Goal: Book appointment/travel/reservation

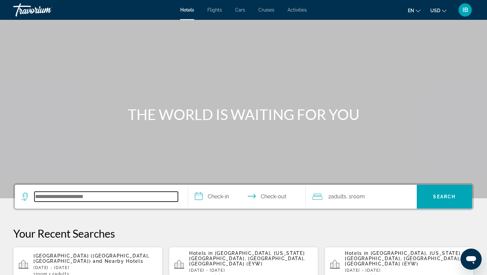
click at [84, 201] on input "Search hotel destination" at bounding box center [105, 197] width 143 height 10
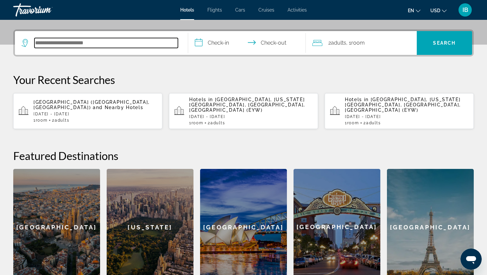
scroll to position [162, 0]
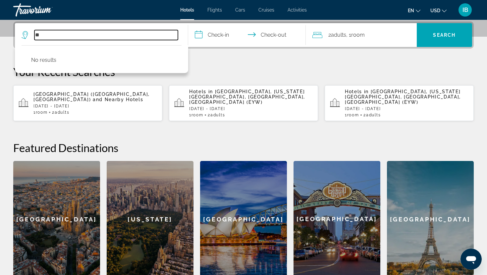
type input "*"
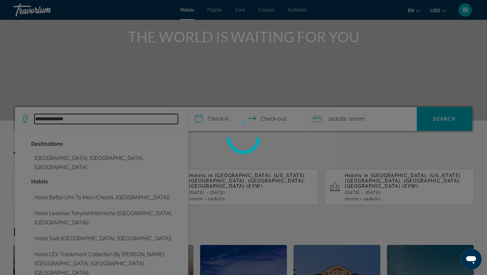
scroll to position [76, 0]
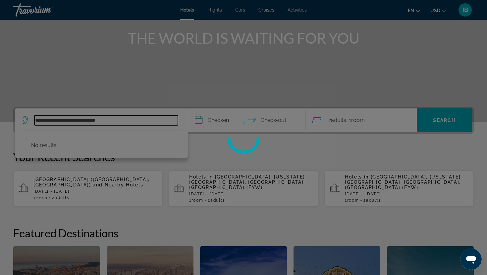
type input "**********"
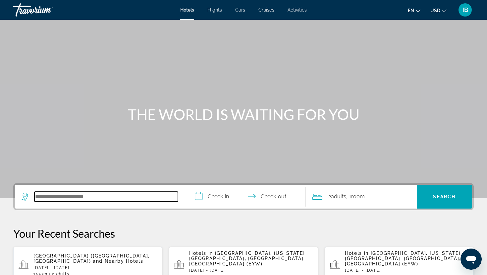
click at [137, 194] on input "Search hotel destination" at bounding box center [105, 197] width 143 height 10
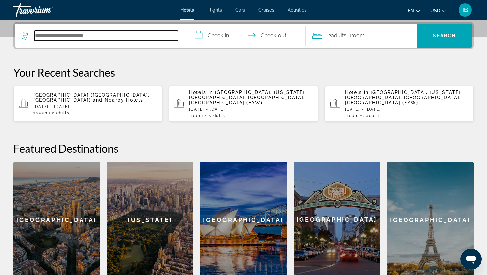
scroll to position [162, 0]
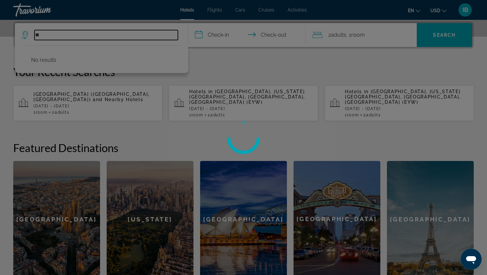
type input "*"
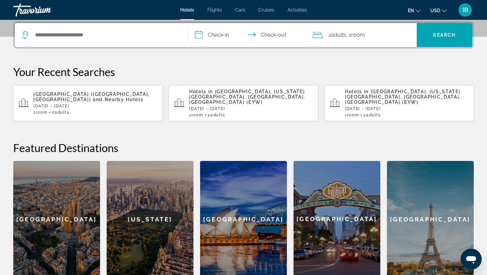
click at [138, 194] on div "[US_STATE]" at bounding box center [150, 219] width 87 height 117
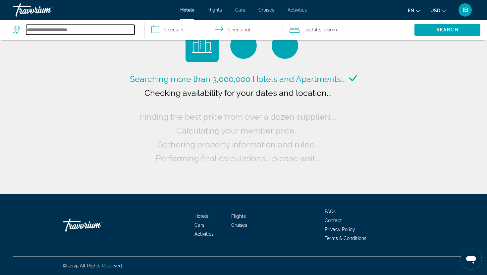
click at [104, 28] on input "Search hotel destination" at bounding box center [80, 30] width 108 height 10
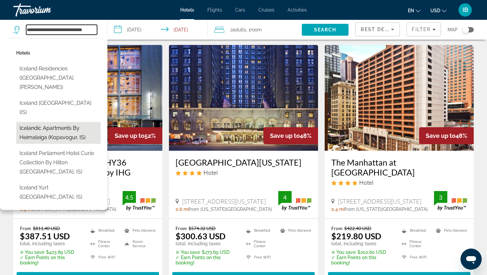
scroll to position [12, 0]
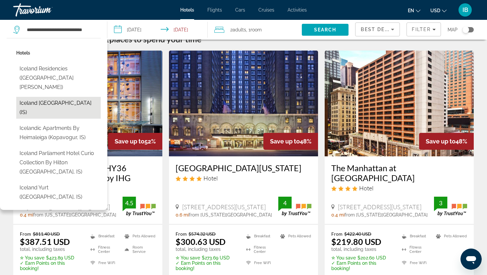
click at [56, 97] on button "Iceland Igloo Village (IS)" at bounding box center [58, 108] width 84 height 22
type input "**********"
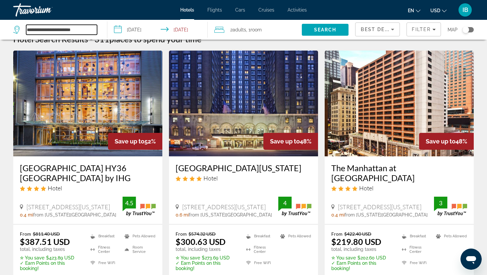
scroll to position [0, 0]
click at [139, 26] on input "**********" at bounding box center [158, 31] width 103 height 22
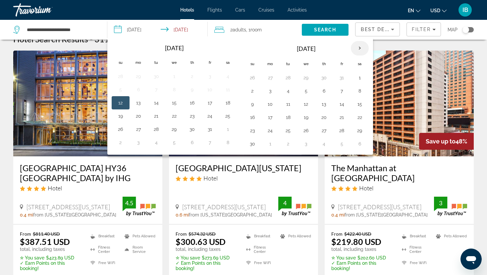
click at [358, 47] on th "Next month" at bounding box center [360, 48] width 18 height 15
click at [253, 129] on button "28" at bounding box center [252, 130] width 11 height 9
click at [251, 117] on button "21" at bounding box center [252, 117] width 11 height 9
type input "**********"
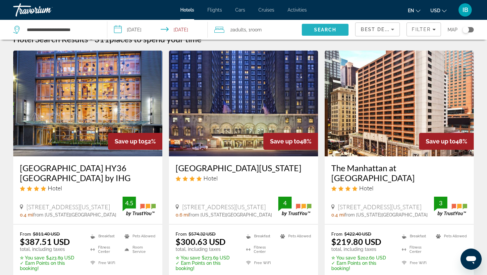
click at [314, 29] on span "Search" at bounding box center [325, 29] width 23 height 5
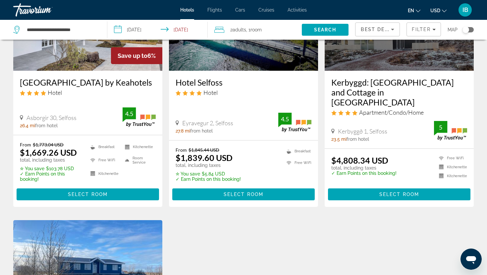
scroll to position [96, 0]
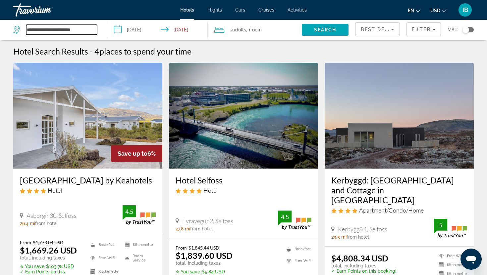
click at [87, 29] on input "**********" at bounding box center [61, 30] width 71 height 10
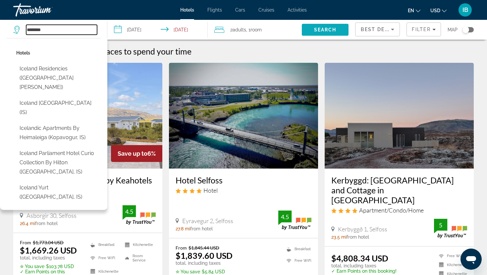
type input "*******"
click at [327, 27] on span "Search" at bounding box center [325, 29] width 23 height 5
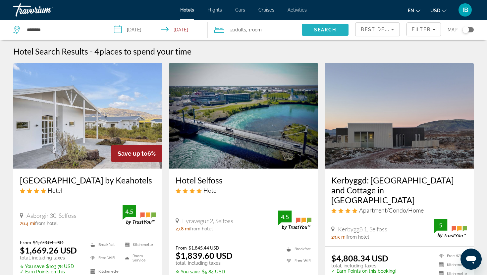
click at [321, 32] on span "Search" at bounding box center [325, 29] width 23 height 5
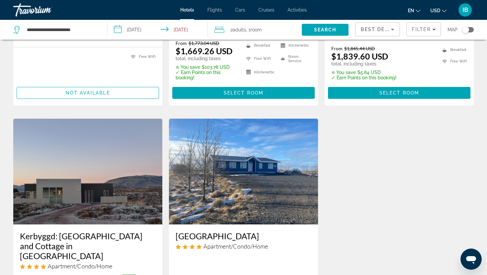
scroll to position [194, 0]
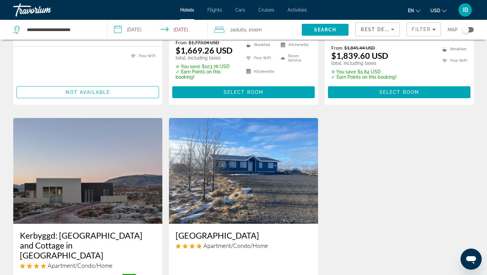
click at [212, 162] on img "Main content" at bounding box center [243, 171] width 149 height 106
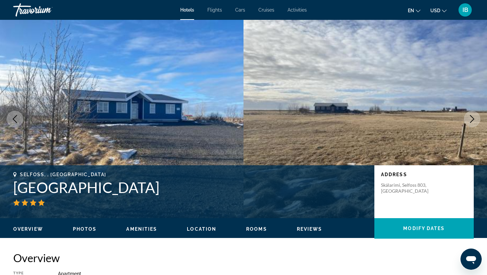
click at [471, 119] on icon "Next image" at bounding box center [472, 119] width 8 height 8
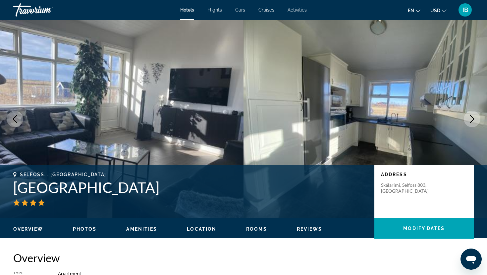
click at [472, 120] on icon "Next image" at bounding box center [472, 119] width 8 height 8
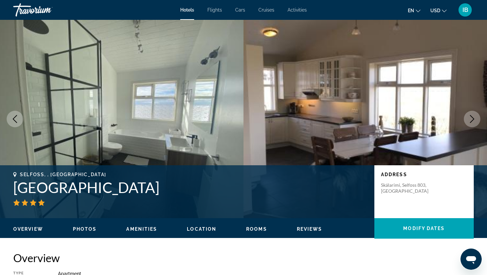
click at [473, 120] on icon "Next image" at bounding box center [472, 119] width 8 height 8
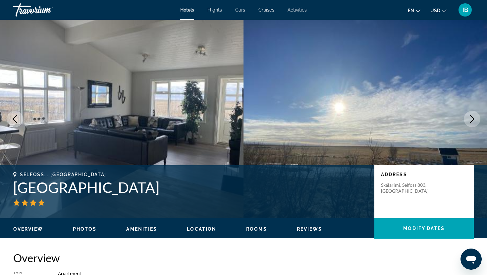
click at [473, 120] on icon "Next image" at bounding box center [472, 119] width 8 height 8
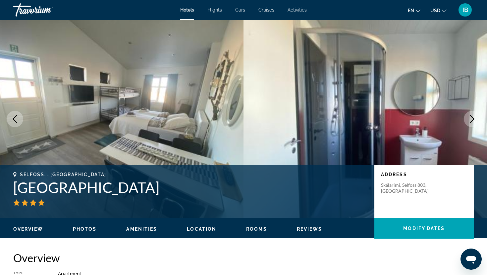
click at [473, 120] on icon "Next image" at bounding box center [472, 119] width 8 height 8
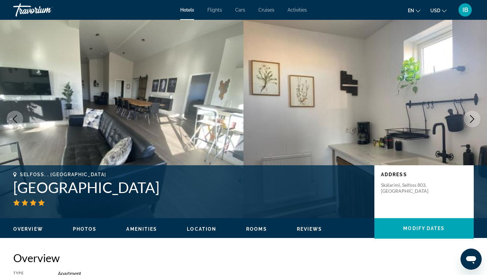
click at [473, 120] on icon "Next image" at bounding box center [472, 119] width 8 height 8
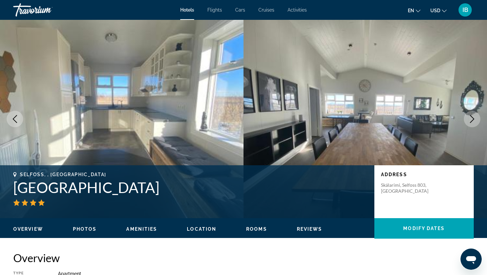
click at [473, 120] on icon "Next image" at bounding box center [472, 119] width 8 height 8
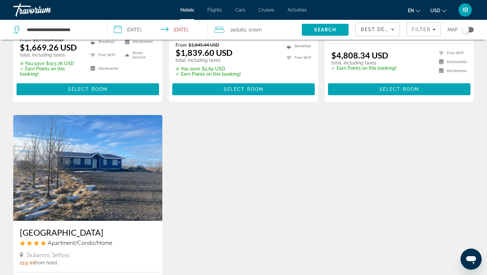
scroll to position [204, 0]
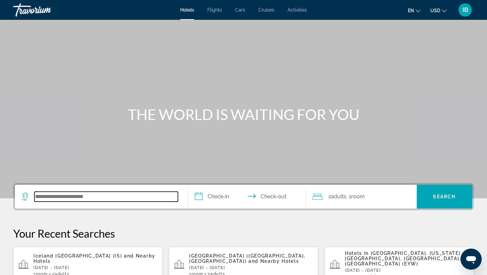
click at [57, 200] on input "Search hotel destination" at bounding box center [105, 197] width 143 height 10
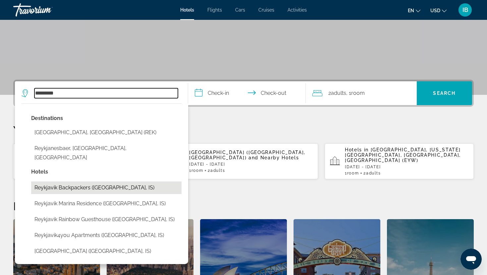
scroll to position [103, 0]
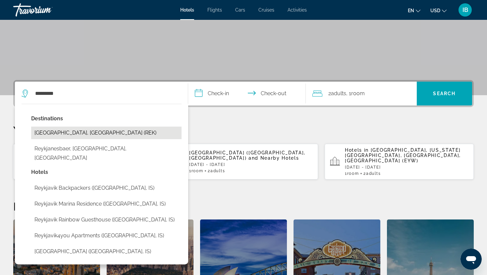
click at [78, 130] on button "Reykjavik, Iceland (REK)" at bounding box center [106, 133] width 150 height 13
type input "**********"
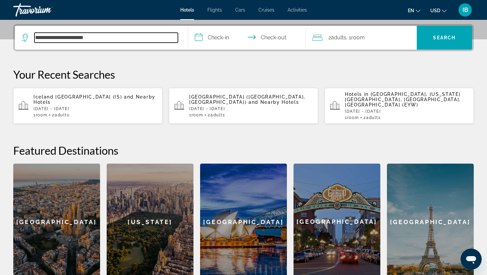
scroll to position [162, 0]
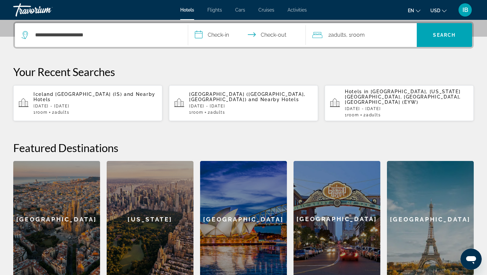
click at [214, 29] on input "**********" at bounding box center [248, 36] width 120 height 26
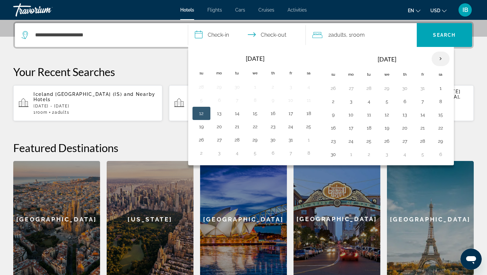
click at [442, 55] on th "Next month" at bounding box center [440, 59] width 18 height 15
click at [335, 138] on button "28" at bounding box center [333, 141] width 11 height 9
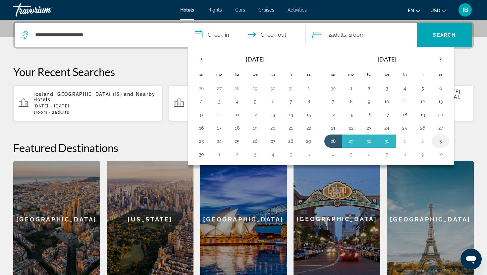
click at [442, 141] on button "3" at bounding box center [440, 141] width 11 height 9
type input "**********"
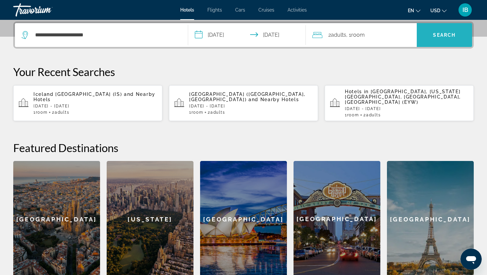
click at [440, 30] on span "Search" at bounding box center [444, 35] width 56 height 16
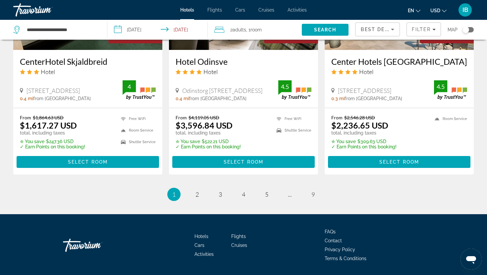
scroll to position [871, 0]
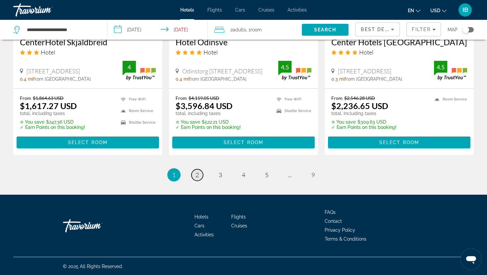
click at [199, 171] on link "page 2" at bounding box center [197, 175] width 12 height 12
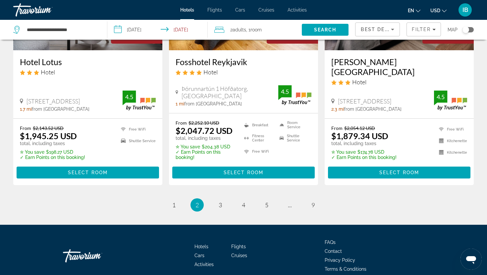
scroll to position [873, 0]
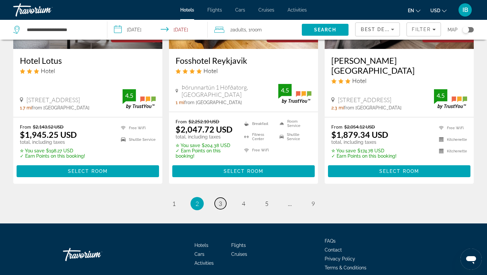
click at [219, 200] on span "3" at bounding box center [219, 203] width 3 height 7
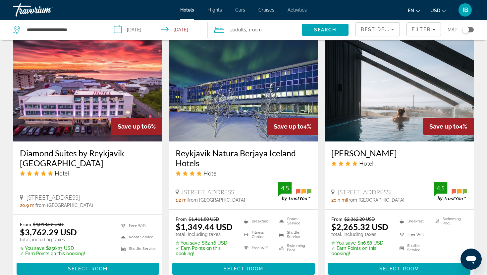
scroll to position [542, 0]
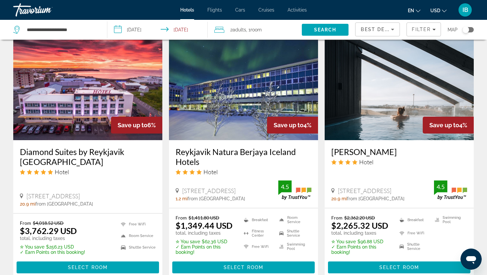
click at [363, 123] on img "Main content" at bounding box center [398, 87] width 149 height 106
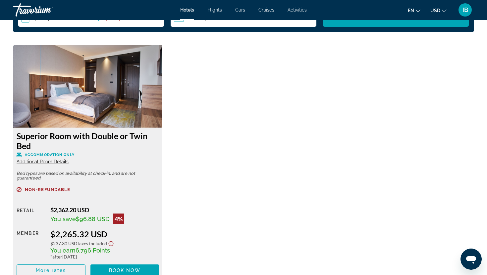
scroll to position [894, 0]
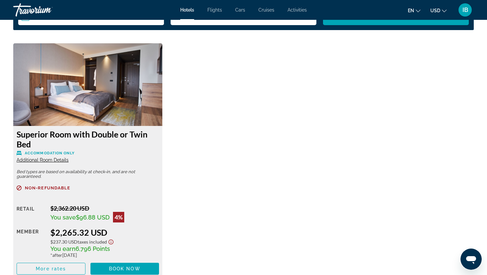
click at [141, 72] on img "Main content" at bounding box center [87, 84] width 149 height 83
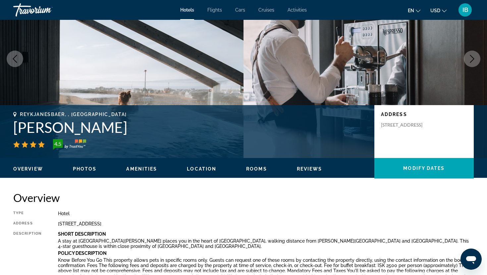
scroll to position [60, 0]
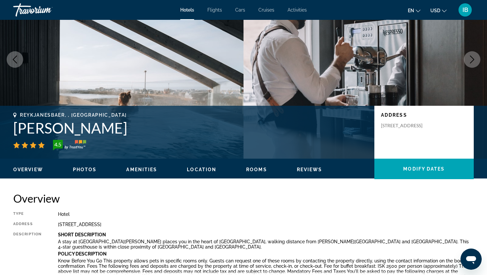
click at [258, 167] on span "Rooms" at bounding box center [256, 169] width 21 height 5
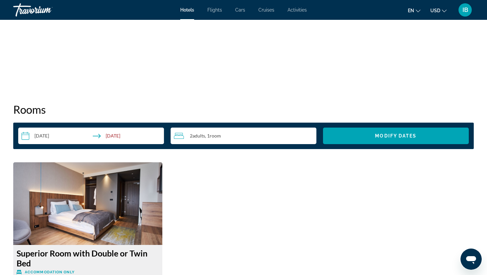
scroll to position [776, 0]
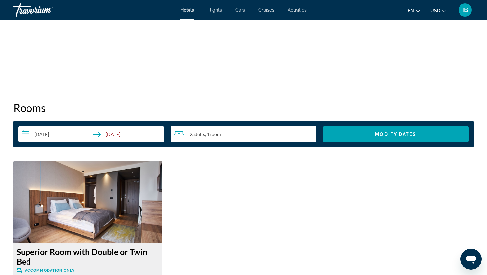
click at [41, 133] on input "**********" at bounding box center [92, 135] width 148 height 19
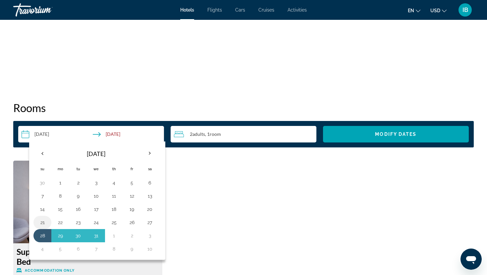
click at [40, 222] on button "21" at bounding box center [42, 222] width 11 height 9
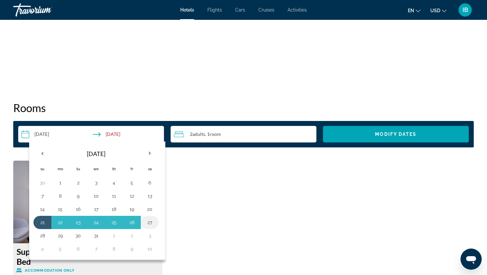
click at [152, 223] on button "27" at bounding box center [149, 222] width 11 height 9
type input "**********"
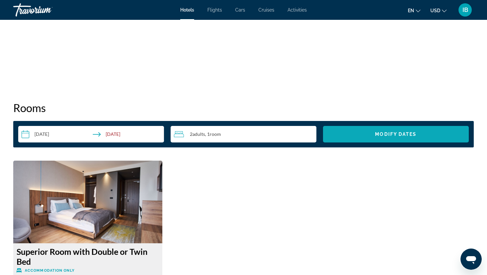
click at [362, 132] on span "Search widget" at bounding box center [396, 134] width 146 height 16
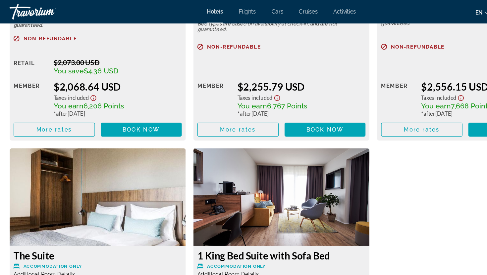
scroll to position [1030, 0]
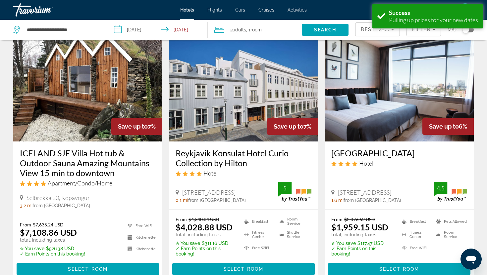
scroll to position [281, 0]
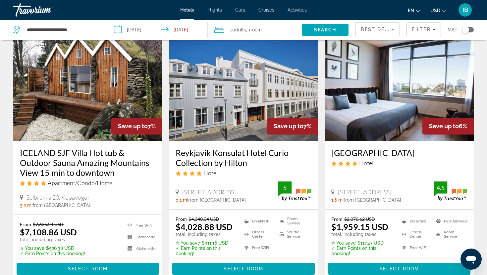
click at [358, 81] on img "Main content" at bounding box center [398, 88] width 149 height 106
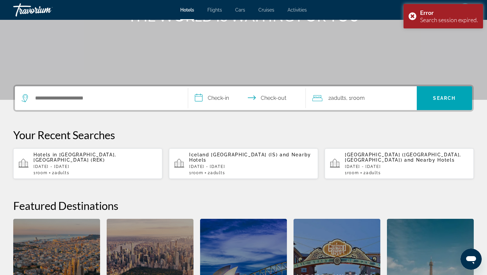
scroll to position [102, 0]
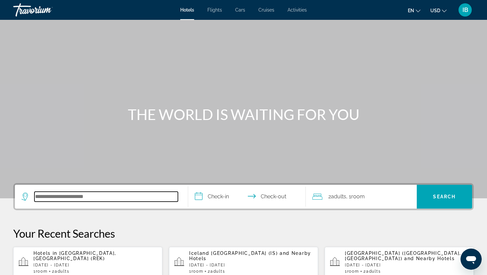
click at [76, 201] on input "Search hotel destination" at bounding box center [105, 197] width 143 height 10
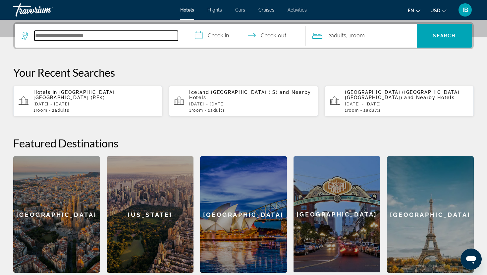
scroll to position [162, 0]
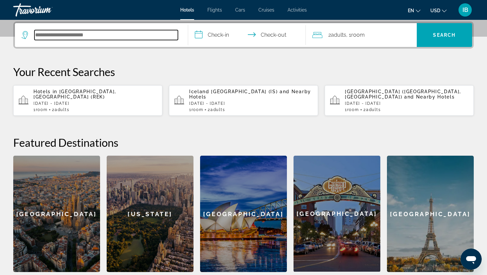
click at [120, 34] on input "Search hotel destination" at bounding box center [105, 35] width 143 height 10
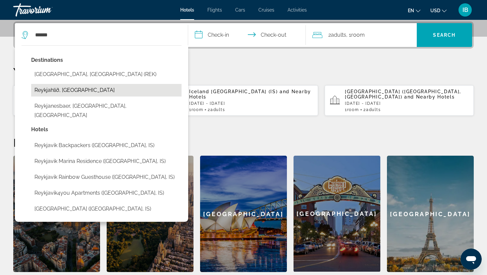
click at [80, 85] on button "Reykjahlíð, [GEOGRAPHIC_DATA]" at bounding box center [106, 90] width 150 height 13
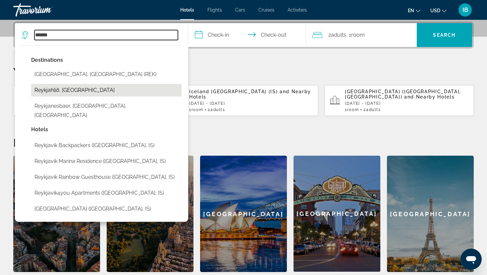
type input "**********"
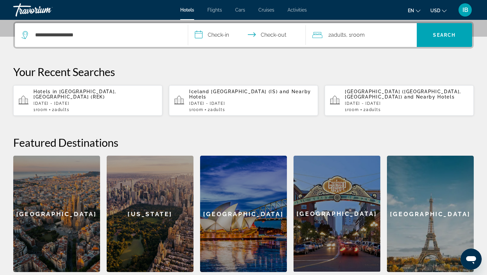
click at [219, 29] on input "**********" at bounding box center [248, 36] width 120 height 26
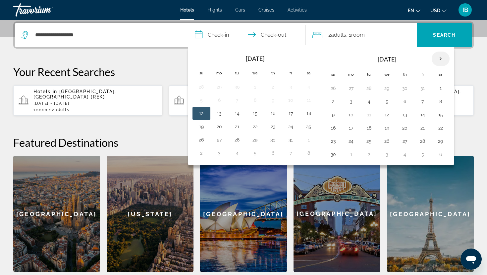
click at [438, 57] on th "Next month" at bounding box center [440, 59] width 18 height 15
click at [333, 126] on button "21" at bounding box center [333, 127] width 11 height 9
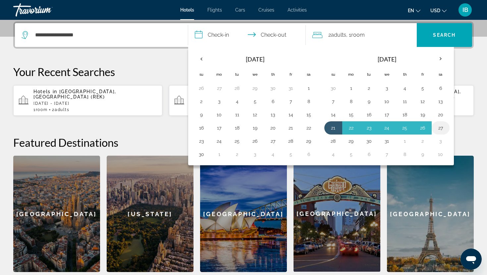
click at [440, 127] on button "27" at bounding box center [440, 127] width 11 height 9
type input "**********"
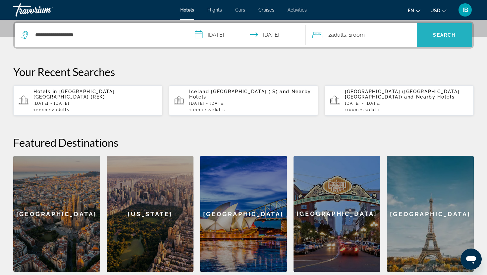
click at [448, 39] on span "Search" at bounding box center [444, 35] width 56 height 16
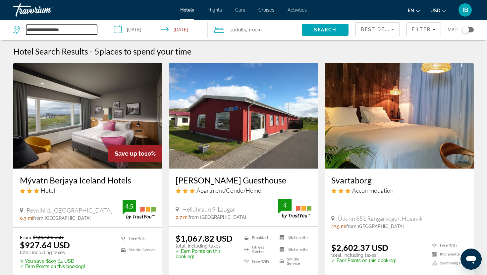
click at [74, 30] on input "**********" at bounding box center [61, 30] width 71 height 10
type input "*"
click at [406, 114] on img "Main content" at bounding box center [398, 116] width 149 height 106
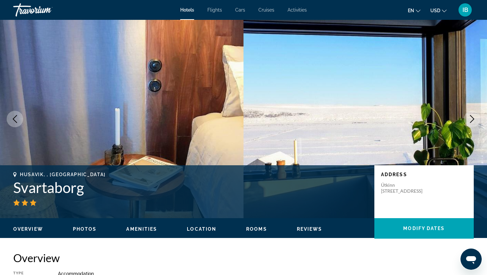
click at [472, 118] on icon "Next image" at bounding box center [472, 119] width 8 height 8
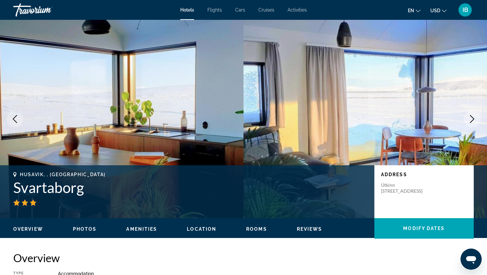
click at [472, 118] on icon "Next image" at bounding box center [472, 119] width 8 height 8
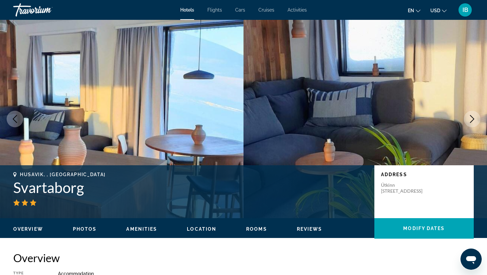
click at [472, 118] on icon "Next image" at bounding box center [472, 119] width 8 height 8
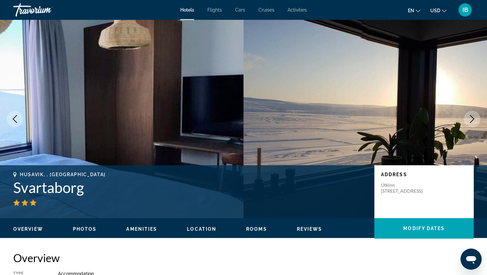
click at [472, 118] on icon "Next image" at bounding box center [472, 119] width 8 height 8
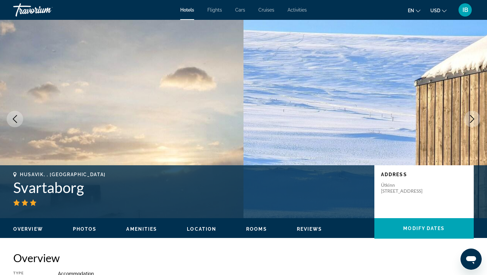
click at [472, 118] on icon "Next image" at bounding box center [472, 119] width 8 height 8
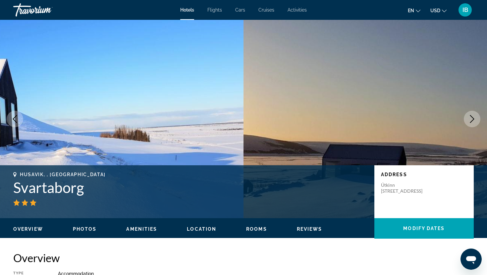
click at [472, 119] on icon "Next image" at bounding box center [472, 119] width 8 height 8
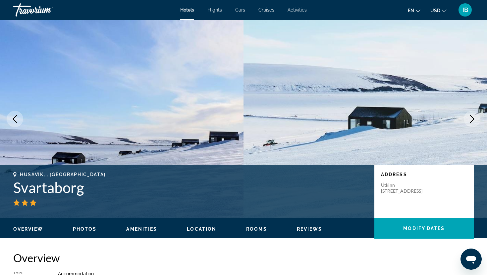
click at [472, 119] on icon "Next image" at bounding box center [472, 119] width 8 height 8
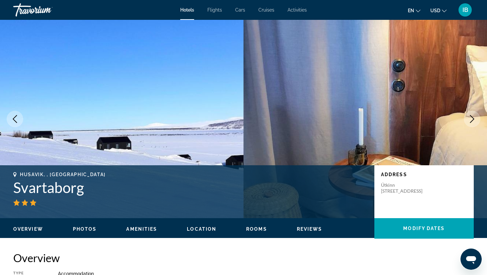
click at [472, 119] on icon "Next image" at bounding box center [472, 119] width 8 height 8
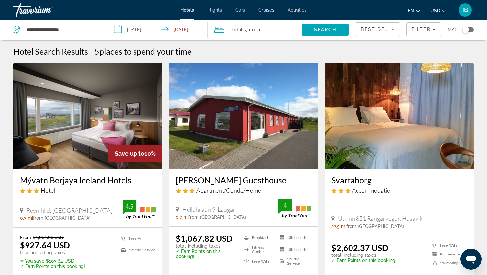
click at [92, 98] on img "Main content" at bounding box center [87, 116] width 149 height 106
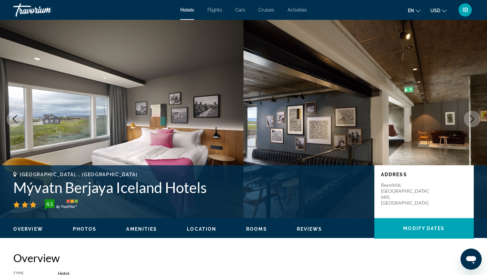
click at [475, 117] on icon "Next image" at bounding box center [472, 119] width 8 height 8
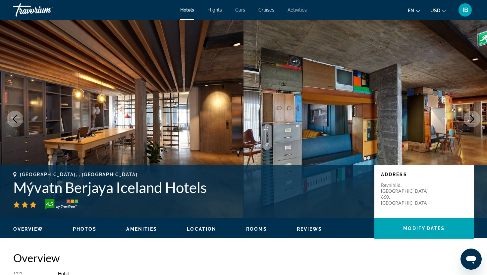
click at [476, 117] on button "Next image" at bounding box center [471, 119] width 17 height 17
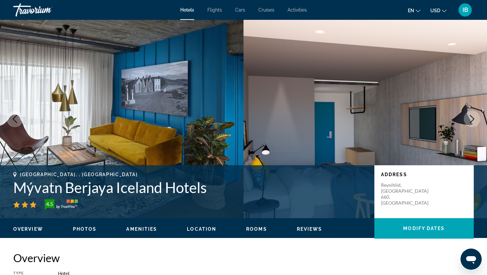
click at [476, 117] on button "Next image" at bounding box center [471, 119] width 17 height 17
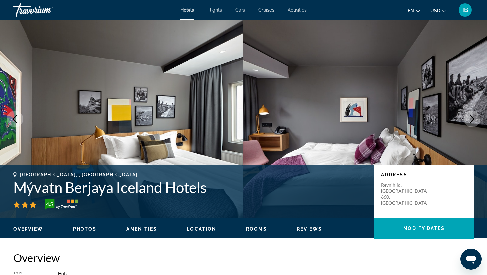
click at [476, 118] on button "Next image" at bounding box center [471, 119] width 17 height 17
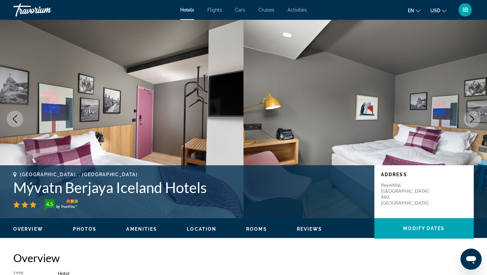
click at [477, 118] on button "Next image" at bounding box center [471, 119] width 17 height 17
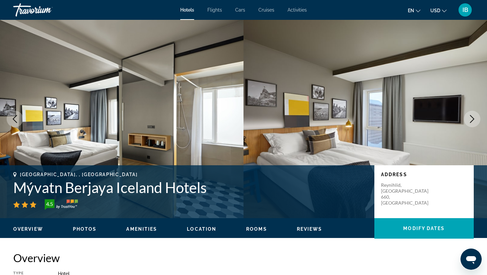
click at [477, 118] on button "Next image" at bounding box center [471, 119] width 17 height 17
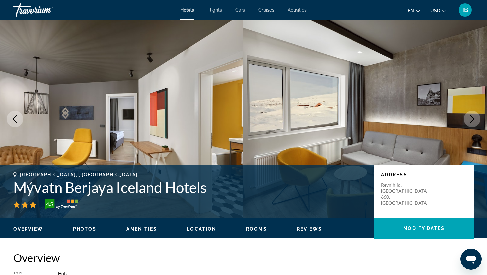
click at [477, 119] on button "Next image" at bounding box center [471, 119] width 17 height 17
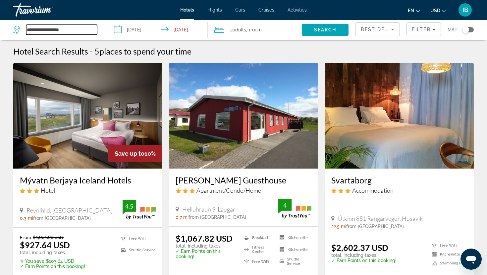
click at [72, 28] on input "**********" at bounding box center [61, 30] width 71 height 10
type input "*"
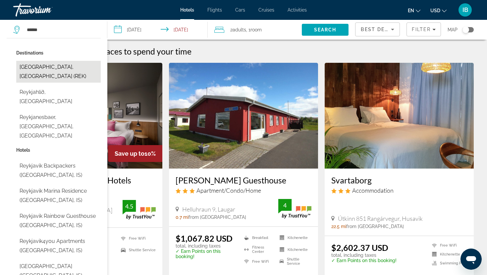
click at [64, 64] on button "Reykjavik, Iceland (REK)" at bounding box center [58, 72] width 84 height 22
type input "**********"
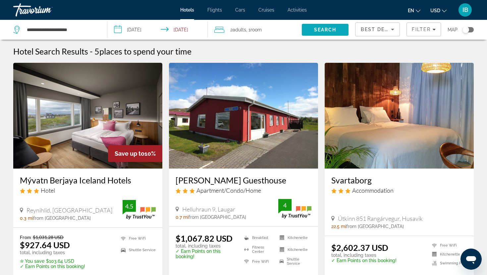
click at [322, 30] on span "Search" at bounding box center [325, 29] width 23 height 5
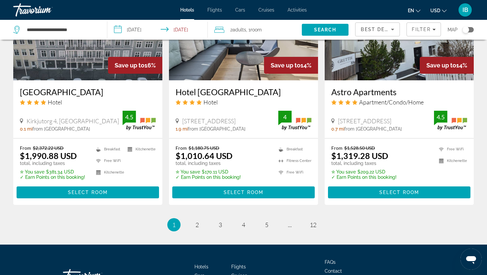
scroll to position [845, 0]
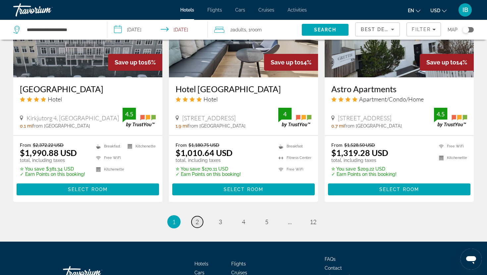
click at [197, 218] on span "2" at bounding box center [196, 221] width 3 height 7
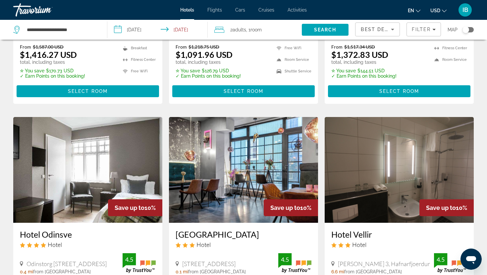
scroll to position [456, 0]
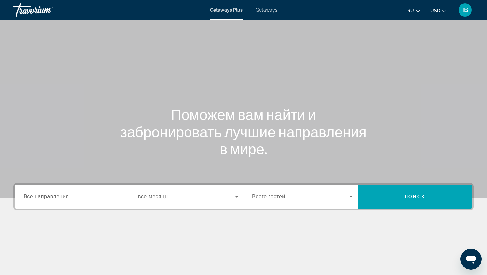
click at [66, 195] on span "Все направления" at bounding box center [46, 197] width 45 height 6
click at [66, 195] on input "Destination Все направления" at bounding box center [74, 197] width 100 height 8
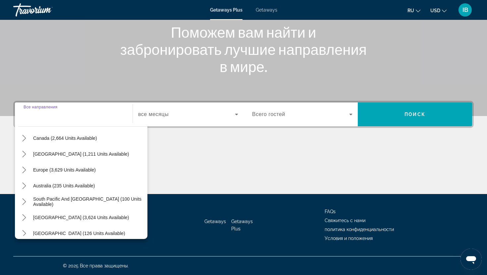
scroll to position [53, 0]
click at [73, 168] on span "Europe (3,629 units available)" at bounding box center [64, 170] width 63 height 5
type input "**********"
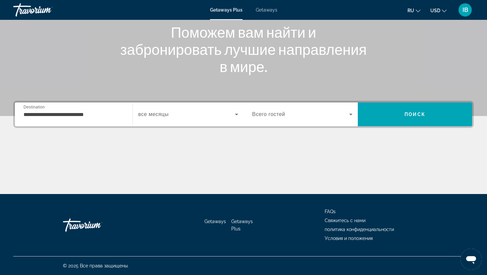
click at [160, 112] on span "все месяцы" at bounding box center [153, 115] width 30 height 6
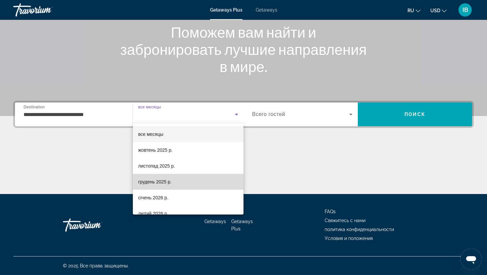
click at [156, 181] on span "грудень 2025 р." at bounding box center [154, 182] width 33 height 8
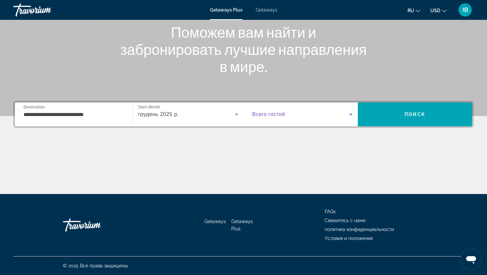
click at [348, 115] on icon "Search widget" at bounding box center [351, 115] width 8 height 8
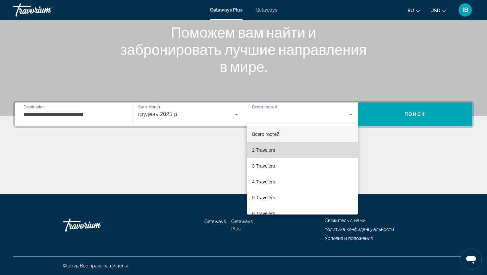
click at [288, 149] on mat-option "2 Travelers" at bounding box center [302, 150] width 111 height 16
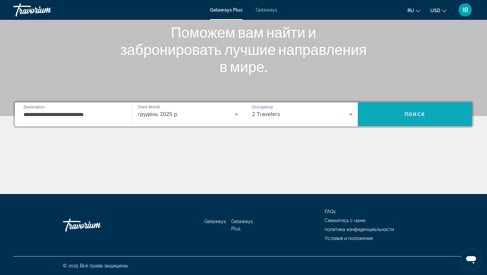
click at [414, 107] on span "Search" at bounding box center [414, 115] width 114 height 16
